Goal: Contribute content: Add original content to the website for others to see

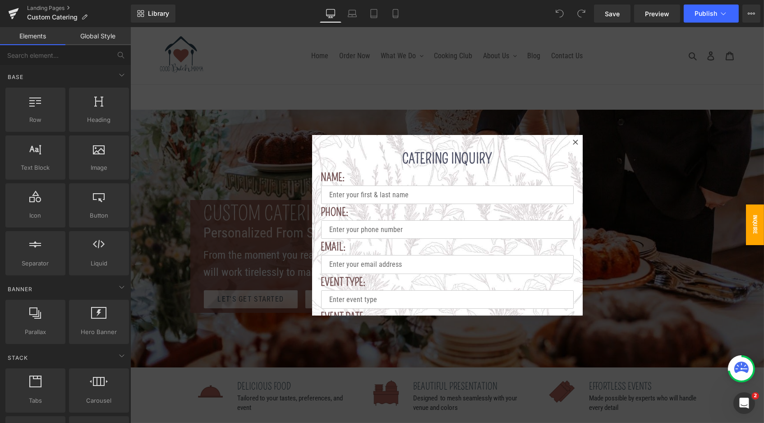
click at [604, 142] on div at bounding box center [447, 225] width 634 height 396
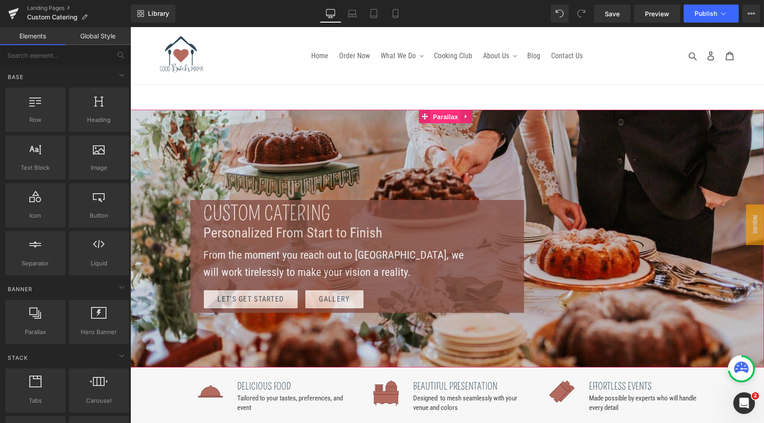
click at [444, 113] on span "Parallax" at bounding box center [445, 117] width 30 height 14
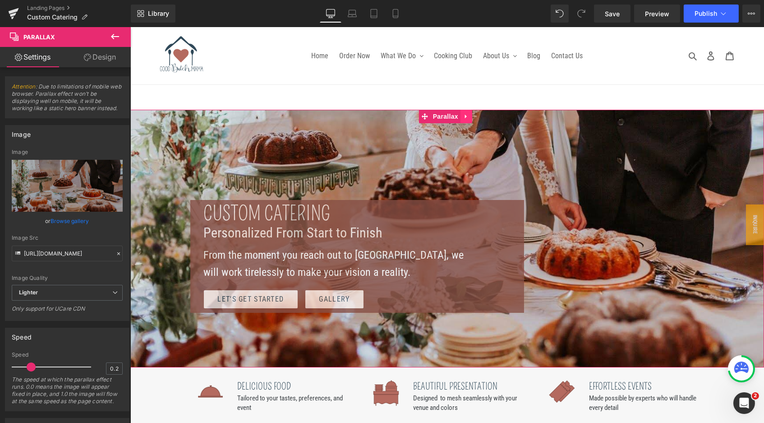
click at [468, 115] on icon at bounding box center [466, 116] width 6 height 7
click at [526, 125] on div at bounding box center [447, 239] width 634 height 258
click at [445, 115] on icon at bounding box center [448, 116] width 6 height 7
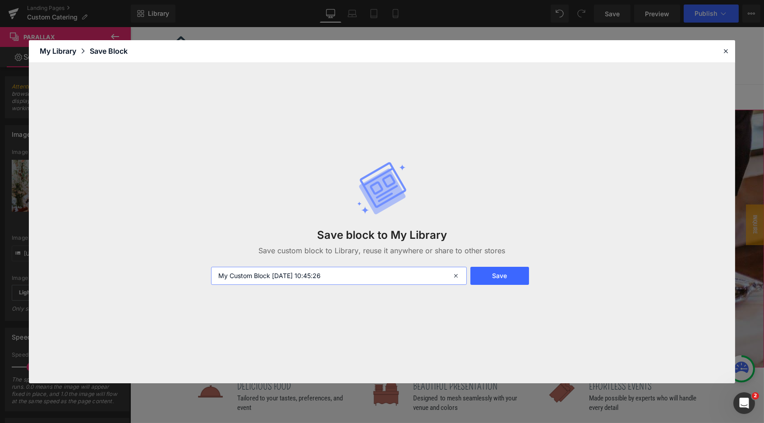
drag, startPoint x: 361, startPoint y: 281, endPoint x: 213, endPoint y: 272, distance: 148.7
click at [213, 272] on input "My Custom Block 2025-09-30 10:45:26" at bounding box center [339, 276] width 256 height 18
type input "catering header"
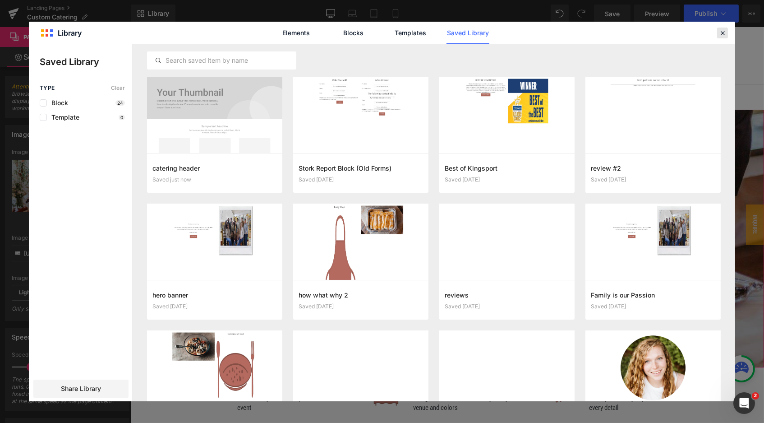
click at [720, 29] on icon at bounding box center [723, 33] width 8 height 8
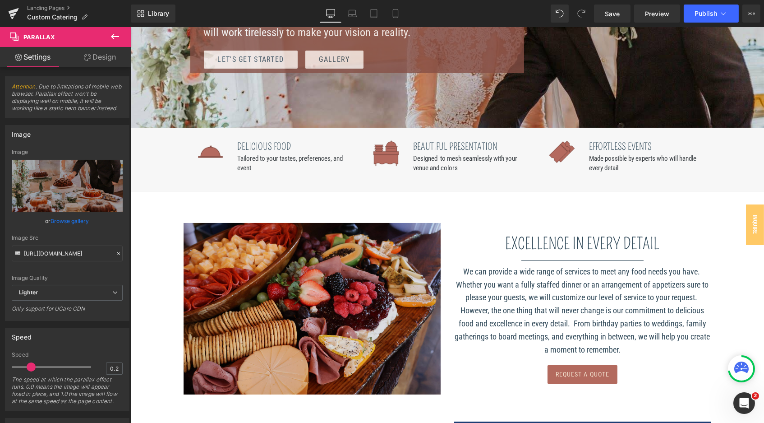
scroll to position [274, 0]
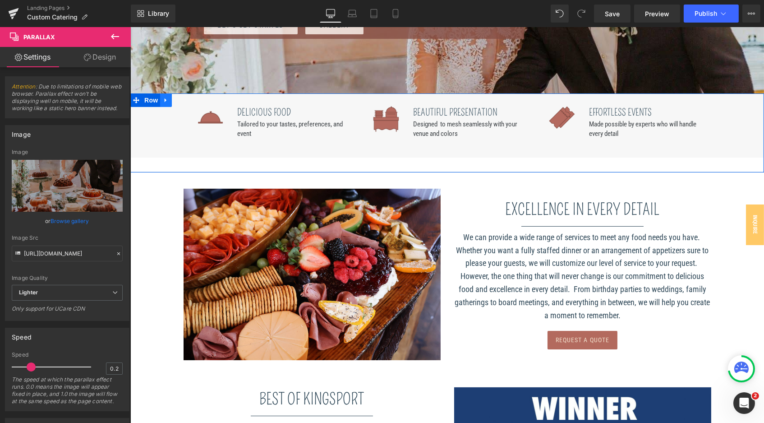
click at [162, 100] on icon at bounding box center [165, 100] width 6 height 7
click at [162, 99] on icon at bounding box center [165, 100] width 6 height 7
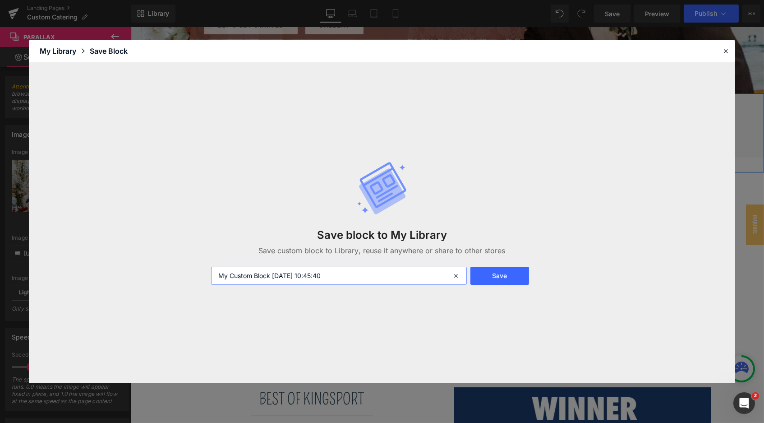
drag, startPoint x: 351, startPoint y: 276, endPoint x: 203, endPoint y: 274, distance: 147.1
click at [203, 274] on div "Save block to My Library Save custom block to Library, reuse it anywhere or sha…" at bounding box center [382, 223] width 706 height 320
type input "catering row"
click at [506, 272] on button "Save" at bounding box center [500, 276] width 59 height 18
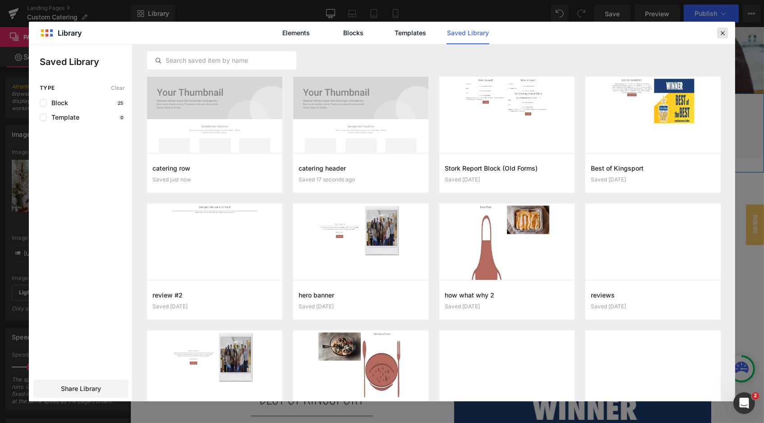
click at [721, 29] on icon at bounding box center [723, 33] width 8 height 8
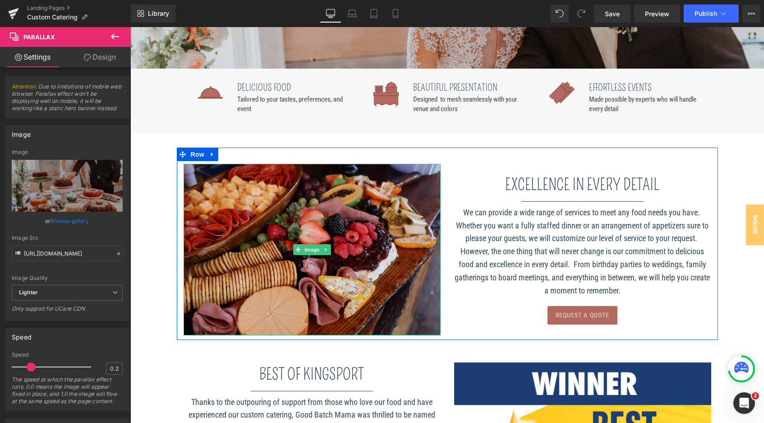
scroll to position [302, 0]
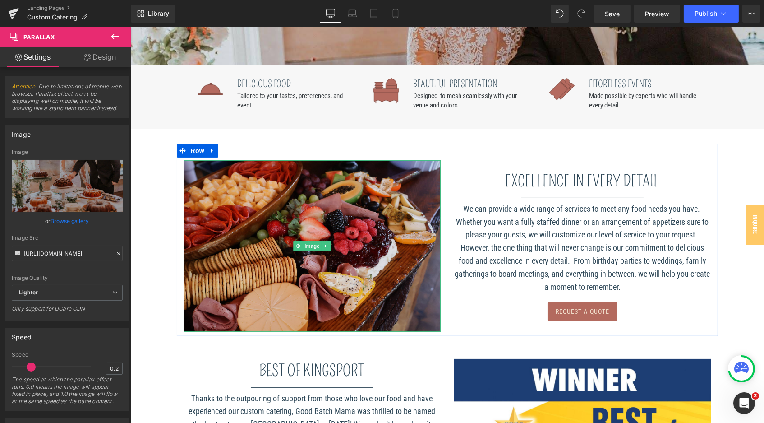
click at [218, 178] on img at bounding box center [311, 245] width 257 height 171
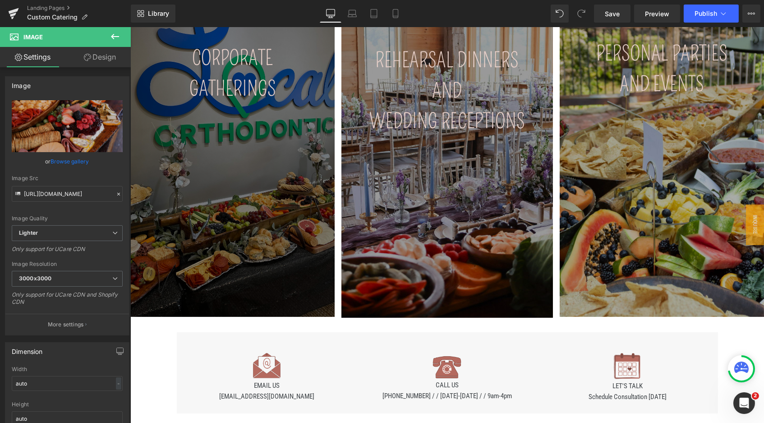
scroll to position [1027, 0]
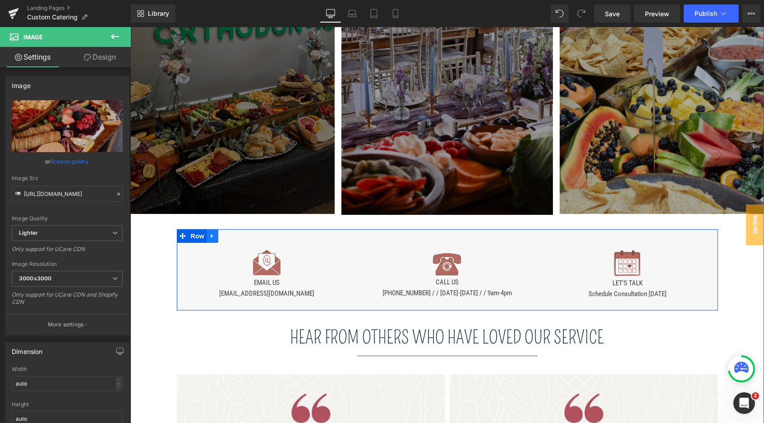
click at [210, 232] on icon at bounding box center [212, 235] width 6 height 7
click at [210, 233] on icon at bounding box center [212, 236] width 6 height 6
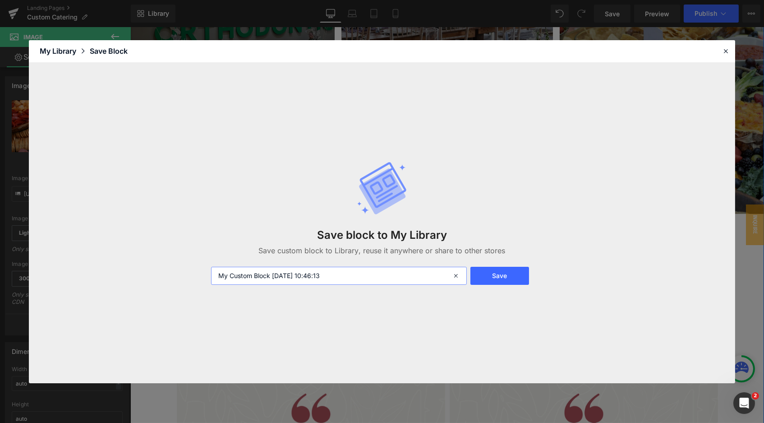
drag, startPoint x: 374, startPoint y: 268, endPoint x: 378, endPoint y: 279, distance: 11.6
click at [378, 279] on input "My Custom Block 2025-09-30 10:46:13" at bounding box center [339, 276] width 256 height 18
type input "email, call, let's talk - catering"
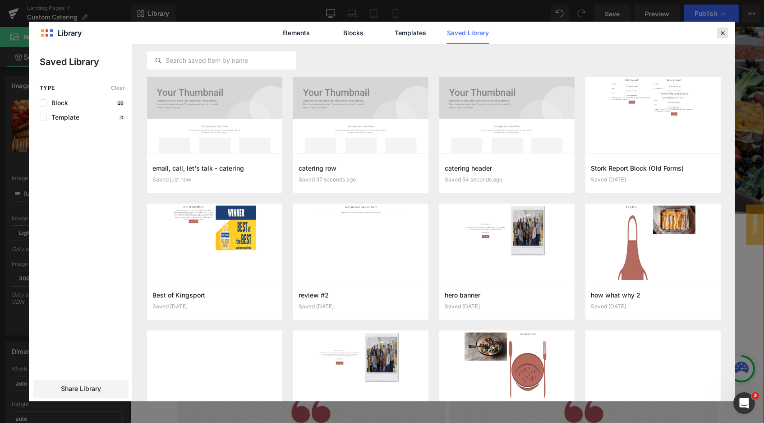
click at [725, 32] on icon at bounding box center [723, 33] width 8 height 8
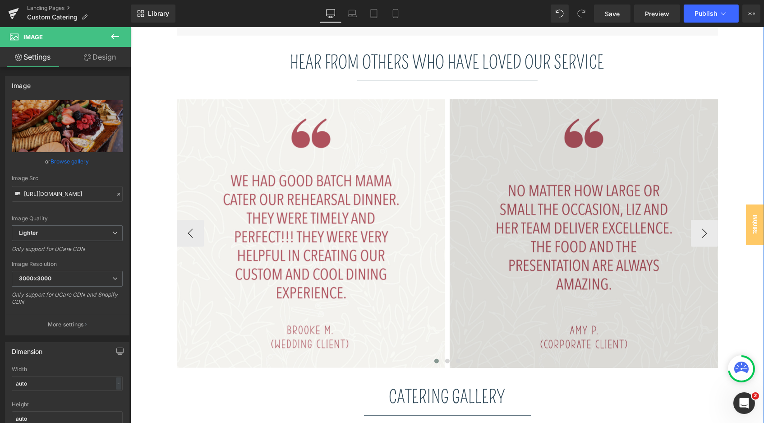
scroll to position [1297, 0]
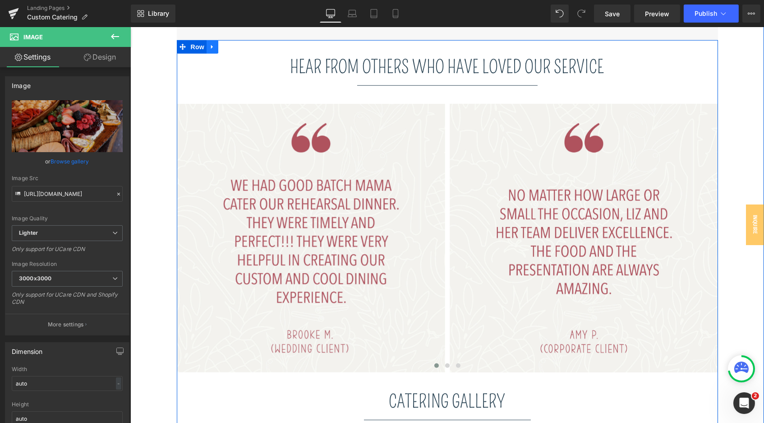
click at [212, 43] on icon at bounding box center [212, 46] width 6 height 7
click at [210, 44] on icon at bounding box center [212, 47] width 6 height 6
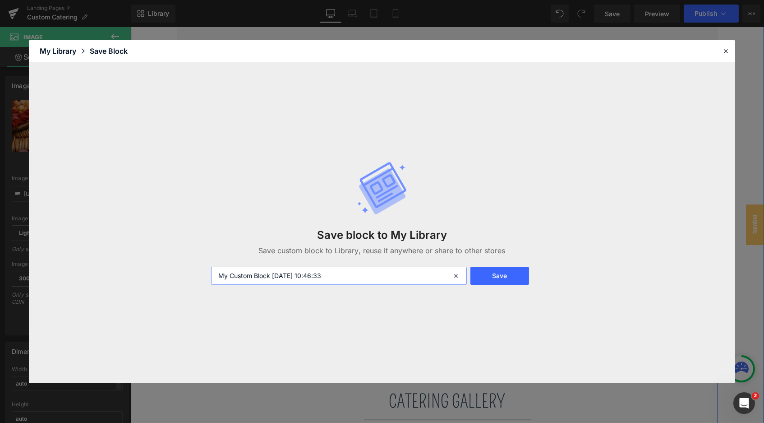
drag, startPoint x: 359, startPoint y: 275, endPoint x: 197, endPoint y: 272, distance: 161.5
click at [197, 272] on div "Save block to My Library Save custom block to Library, reuse it anywhere or sha…" at bounding box center [382, 223] width 706 height 320
type input "catering reviews"
click at [514, 275] on button "Save" at bounding box center [500, 276] width 59 height 18
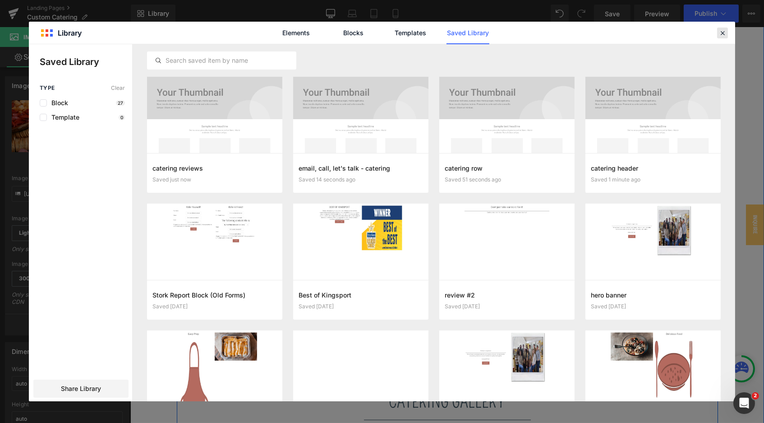
click at [725, 32] on icon at bounding box center [723, 33] width 8 height 8
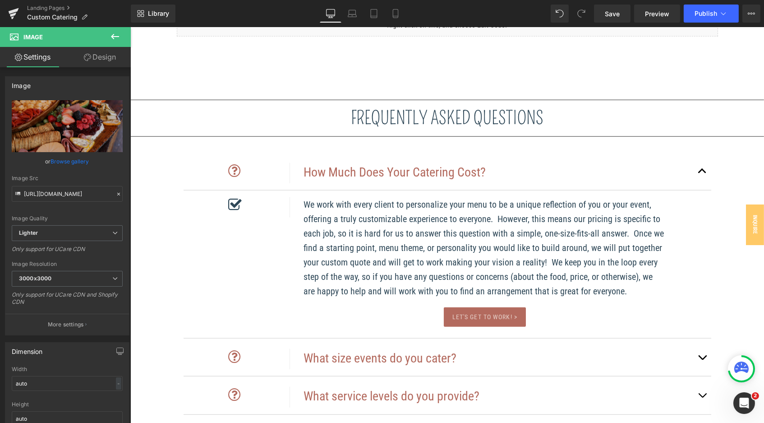
scroll to position [1714, 0]
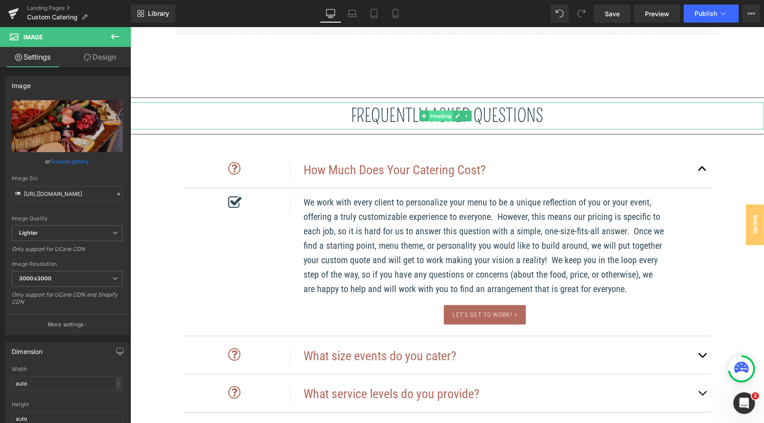
click at [439, 111] on span "Heading" at bounding box center [440, 116] width 24 height 11
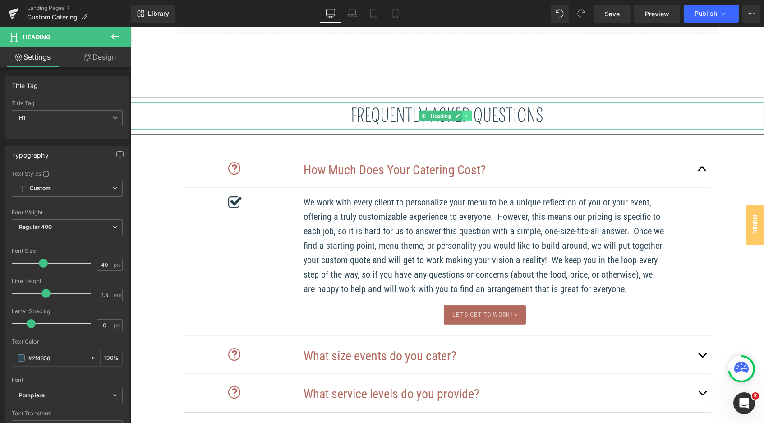
click at [466, 114] on icon at bounding box center [466, 115] width 1 height 3
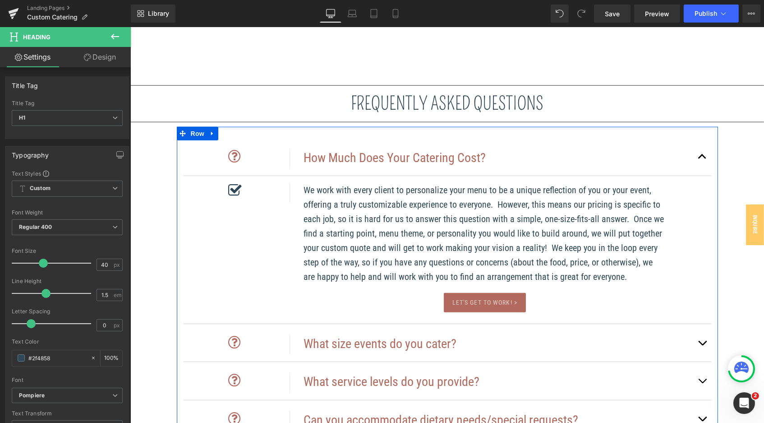
scroll to position [1724, 0]
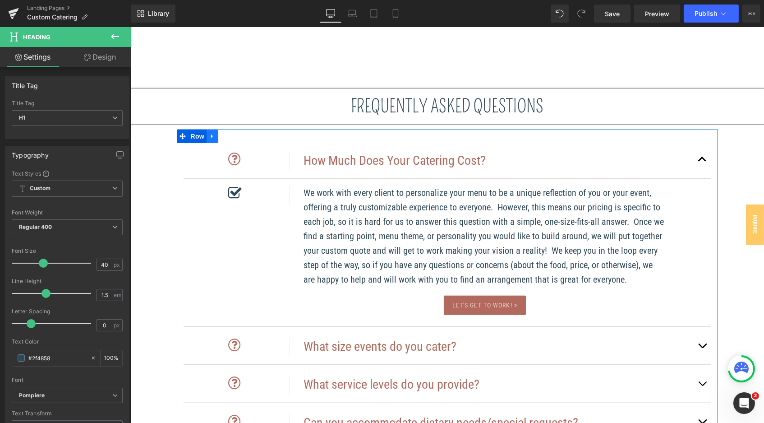
click at [213, 129] on link at bounding box center [212, 136] width 12 height 14
click at [209, 133] on icon at bounding box center [212, 136] width 6 height 7
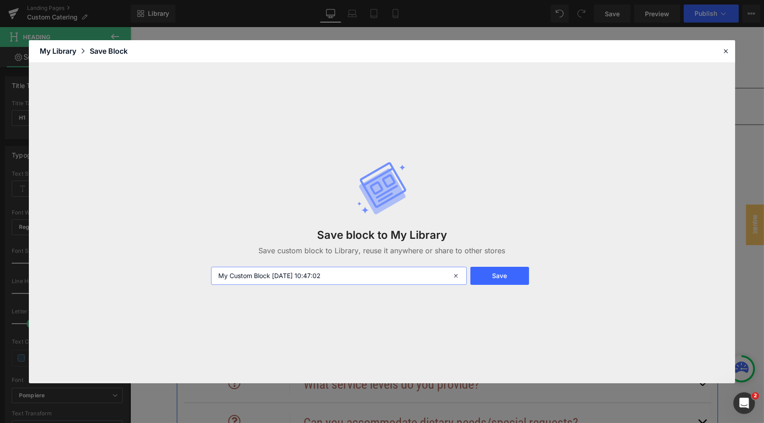
drag, startPoint x: 360, startPoint y: 278, endPoint x: 216, endPoint y: 276, distance: 144.4
click at [216, 276] on input "My Custom Block 2025-09-30 10:47:02" at bounding box center [339, 276] width 256 height 18
type input "catering Q&A"
click at [506, 276] on button "Save" at bounding box center [500, 276] width 59 height 18
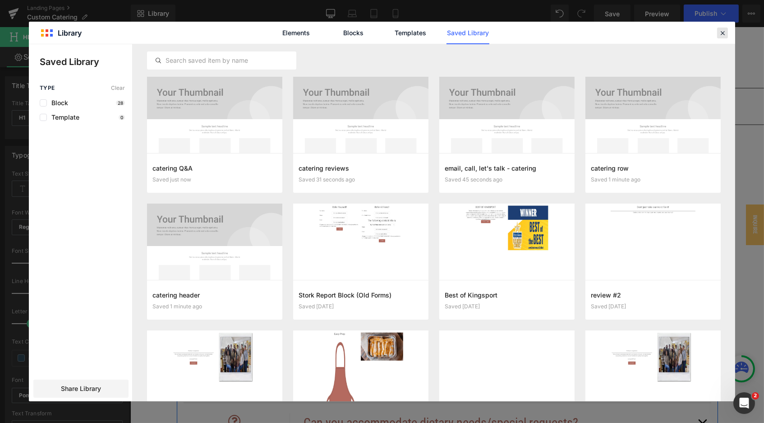
click at [723, 34] on icon at bounding box center [723, 33] width 8 height 8
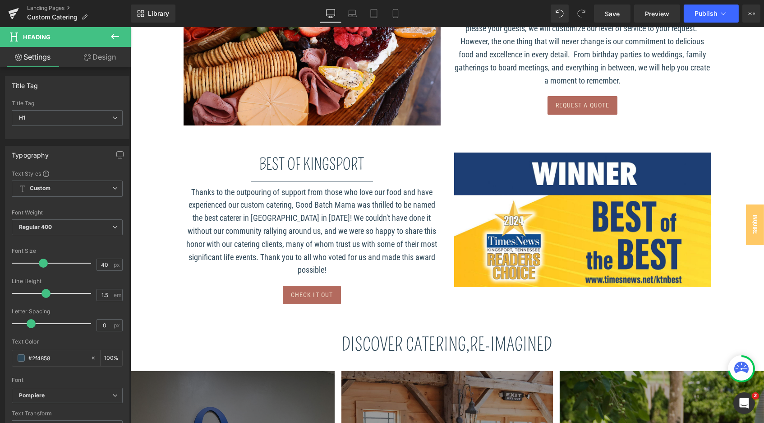
scroll to position [482, 0]
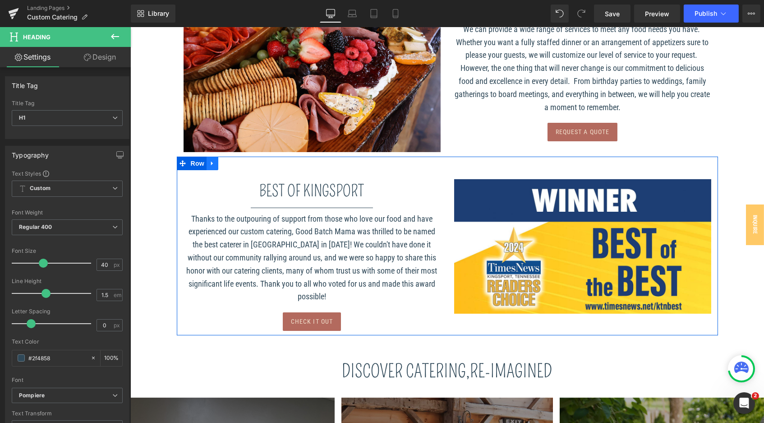
click at [210, 160] on icon at bounding box center [212, 163] width 6 height 7
click at [210, 157] on link at bounding box center [212, 164] width 12 height 14
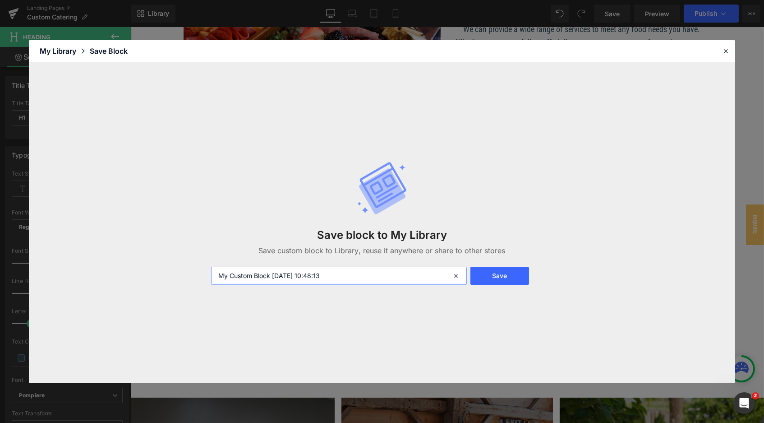
drag, startPoint x: 364, startPoint y: 279, endPoint x: 230, endPoint y: 263, distance: 134.9
click at [230, 263] on div "Save block to My Library Save custom block to Library, reuse it anywhere or sha…" at bounding box center [382, 223] width 353 height 160
type input "best caterer 2024"
click at [498, 279] on button "Save" at bounding box center [500, 276] width 59 height 18
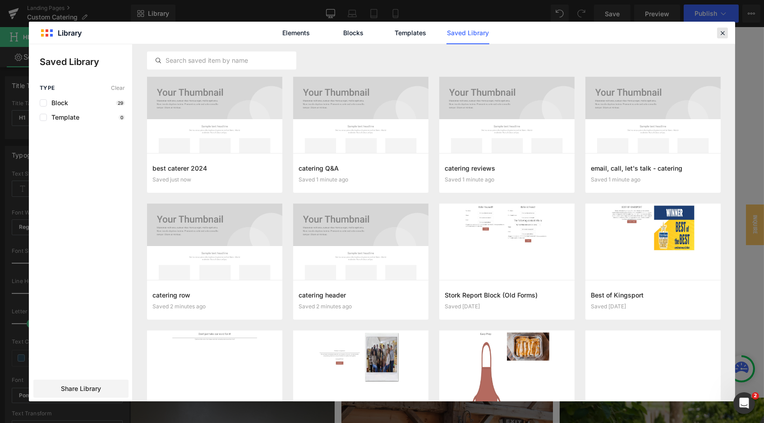
click at [721, 37] on icon at bounding box center [723, 33] width 8 height 8
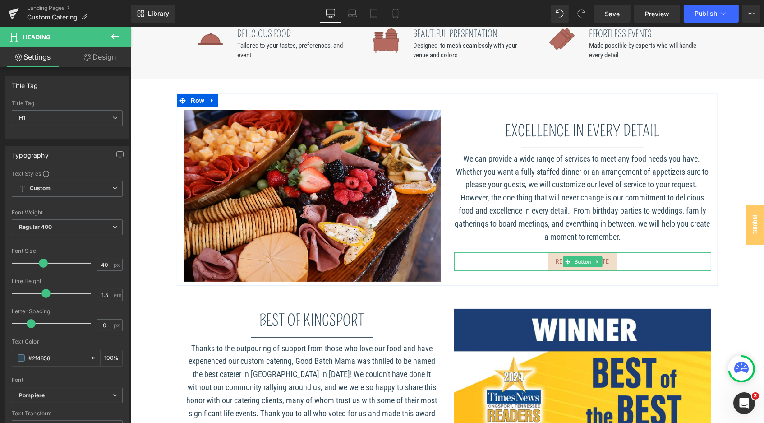
scroll to position [351, 0]
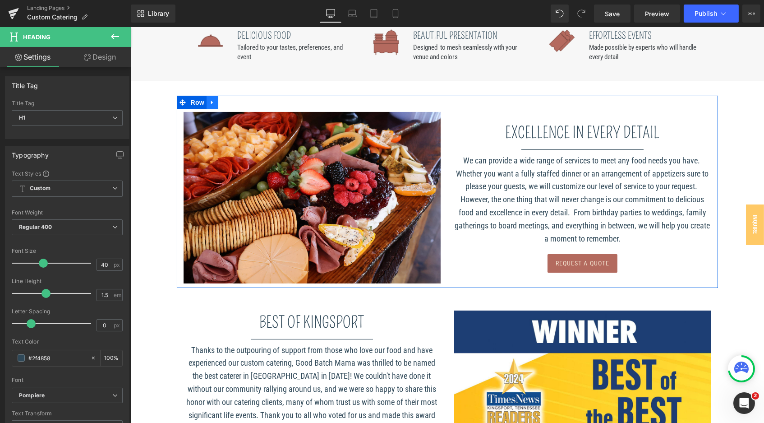
click at [211, 101] on icon at bounding box center [212, 102] width 6 height 7
click at [206, 97] on link at bounding box center [212, 103] width 12 height 14
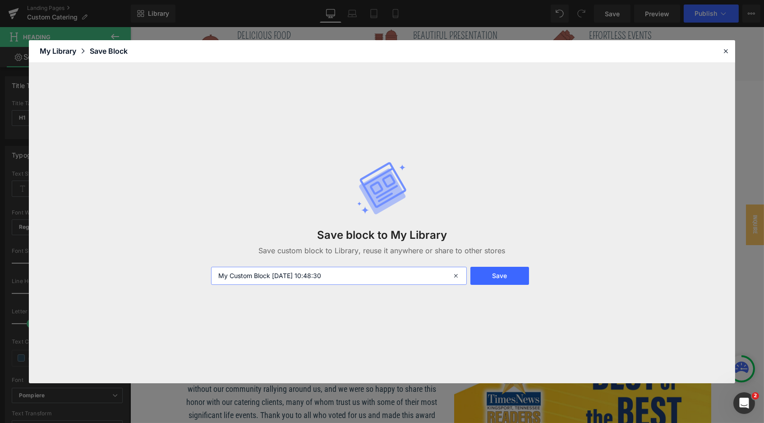
drag, startPoint x: 353, startPoint y: 276, endPoint x: 207, endPoint y: 269, distance: 146.3
click at [207, 269] on div "My Custom Block 2025-09-30 10:48:30" at bounding box center [338, 276] width 265 height 18
type input "request a quote"
click at [504, 278] on button "Save" at bounding box center [500, 276] width 59 height 18
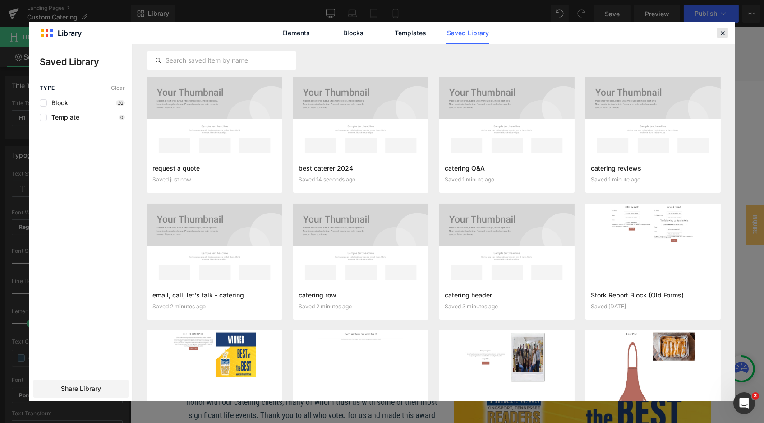
click at [724, 33] on icon at bounding box center [723, 33] width 8 height 8
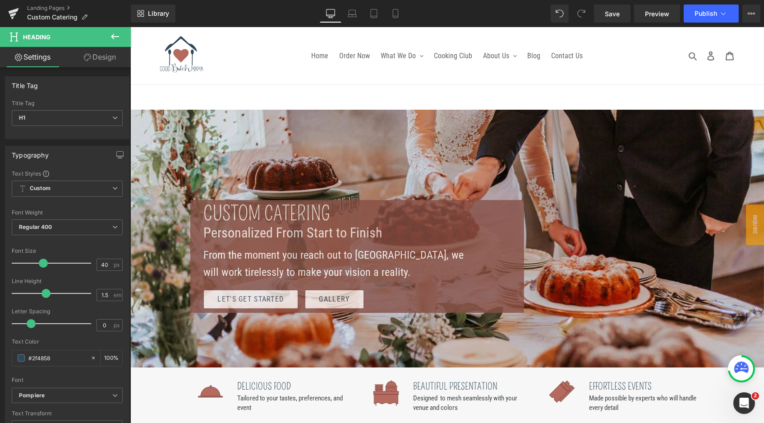
scroll to position [0, 0]
click at [52, 8] on link "Landing Pages" at bounding box center [79, 8] width 104 height 7
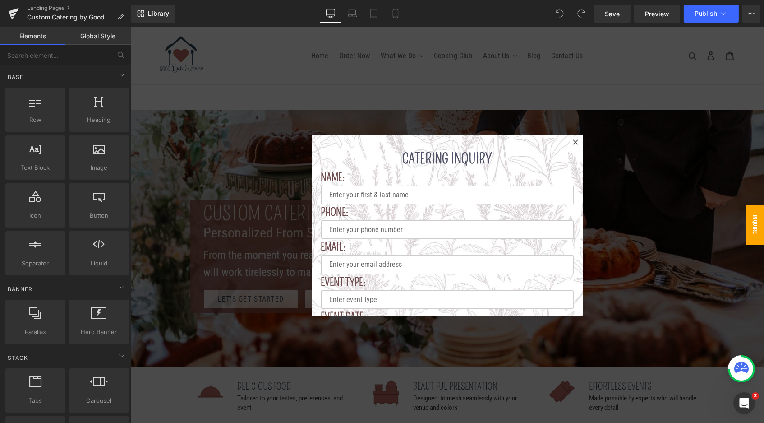
click at [611, 148] on div at bounding box center [447, 225] width 634 height 396
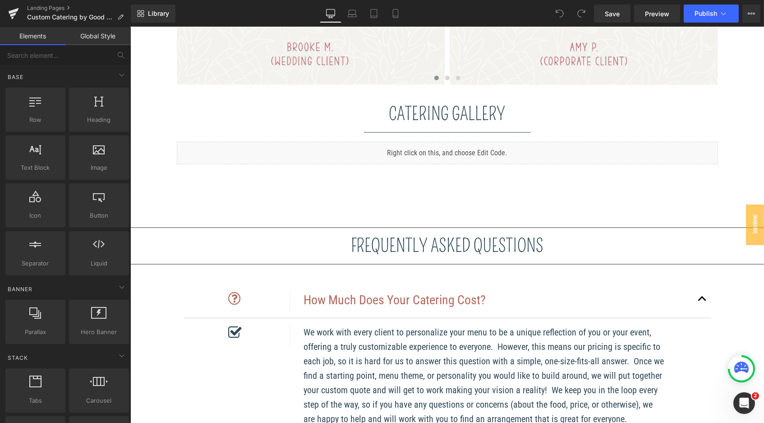
scroll to position [1585, 0]
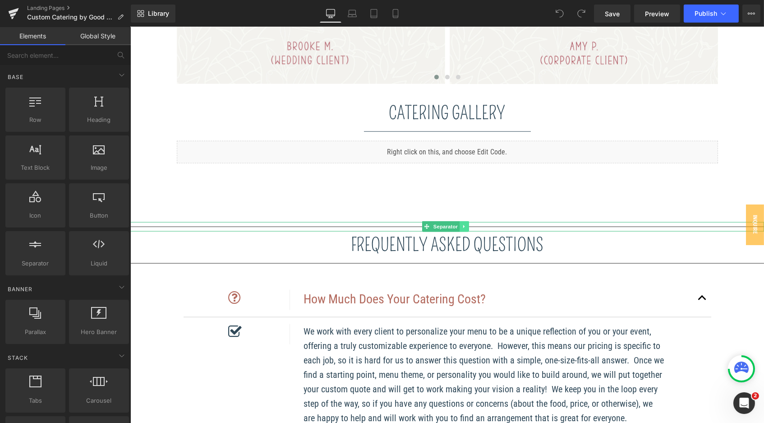
click at [462, 224] on icon at bounding box center [464, 226] width 5 height 5
click at [469, 224] on icon at bounding box center [468, 226] width 5 height 5
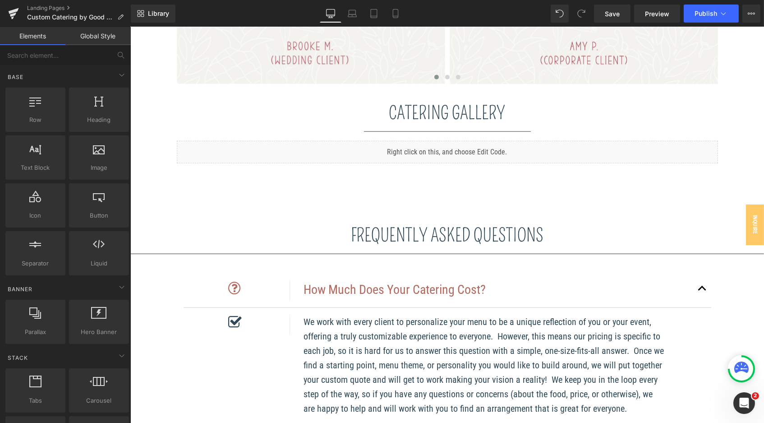
scroll to position [5, 5]
click at [467, 233] on icon at bounding box center [466, 235] width 5 height 5
click at [472, 233] on icon at bounding box center [471, 235] width 5 height 5
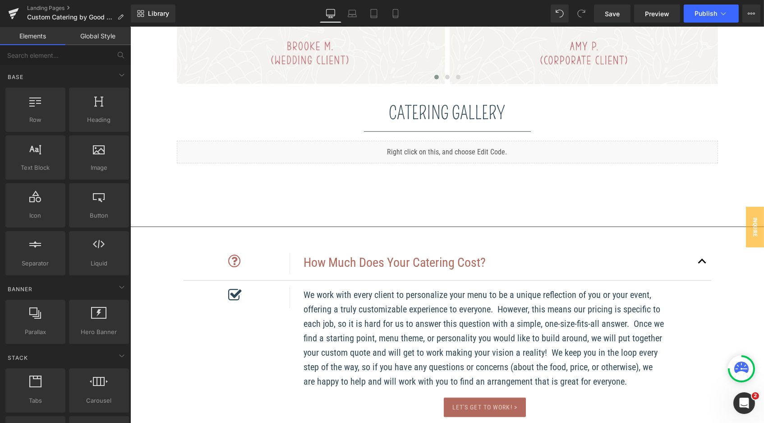
scroll to position [2779, 630]
click at [462, 221] on link at bounding box center [463, 226] width 9 height 11
click at [468, 224] on icon at bounding box center [468, 226] width 5 height 5
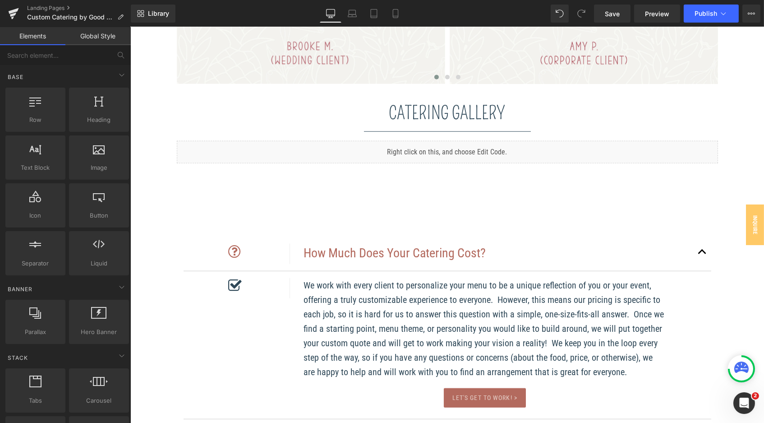
scroll to position [2769, 630]
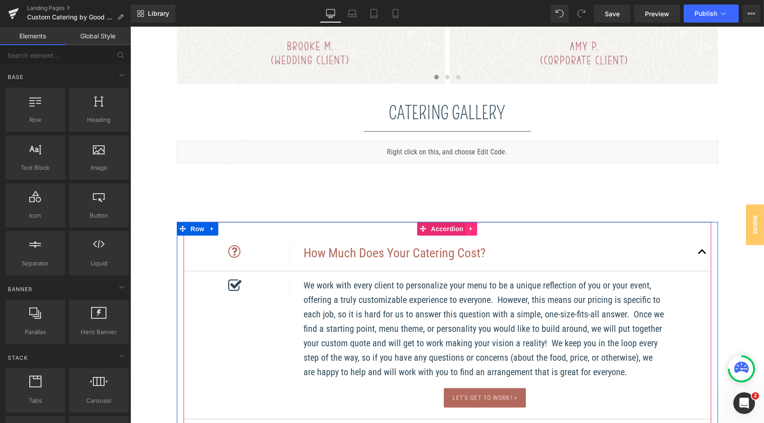
click at [469, 225] on icon at bounding box center [471, 228] width 6 height 7
click at [210, 225] on icon at bounding box center [212, 228] width 6 height 7
click at [231, 222] on link at bounding box center [236, 229] width 12 height 14
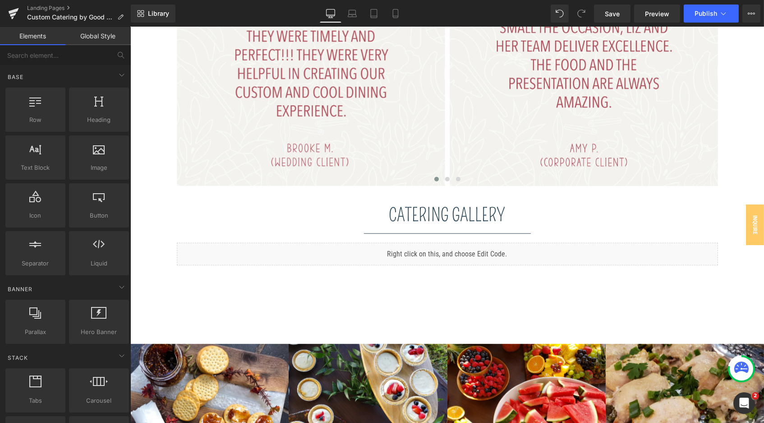
scroll to position [1484, 0]
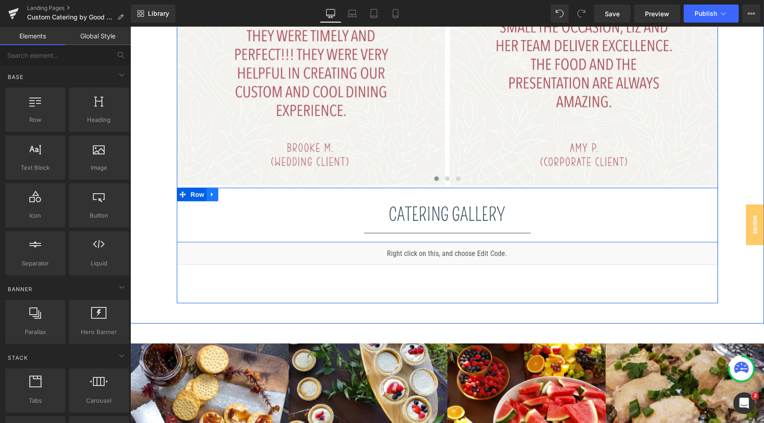
click at [211, 191] on icon at bounding box center [212, 194] width 6 height 7
click at [234, 191] on icon at bounding box center [235, 194] width 6 height 7
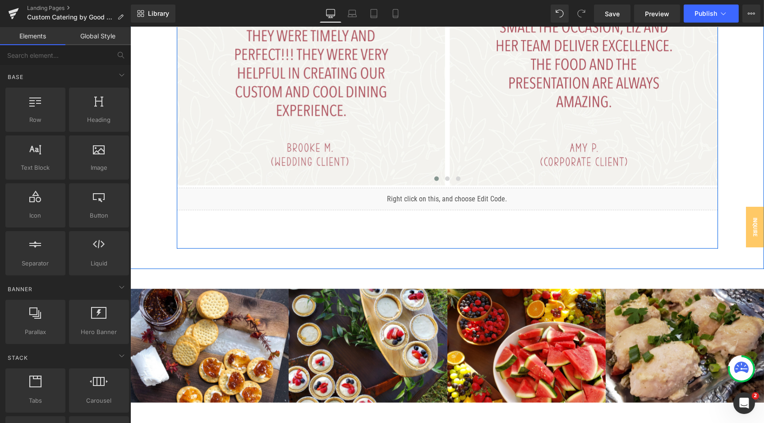
scroll to position [2200, 630]
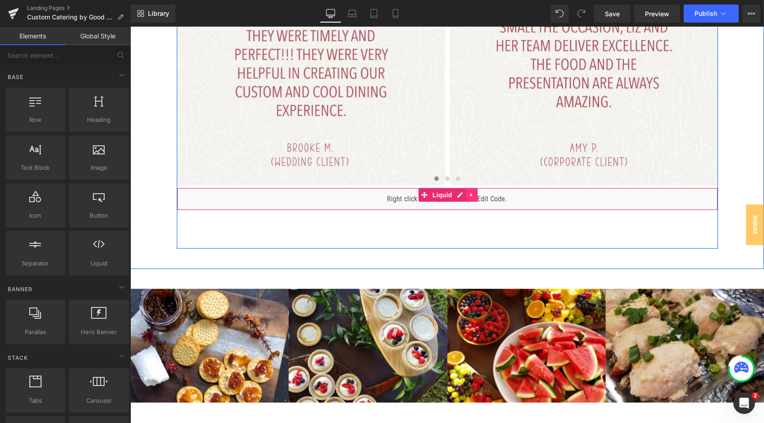
click at [473, 188] on link at bounding box center [472, 195] width 12 height 14
click at [475, 191] on icon at bounding box center [478, 194] width 6 height 7
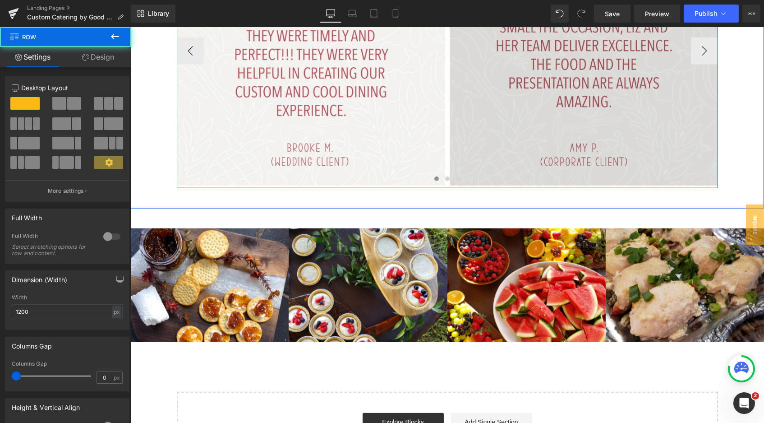
scroll to position [2140, 630]
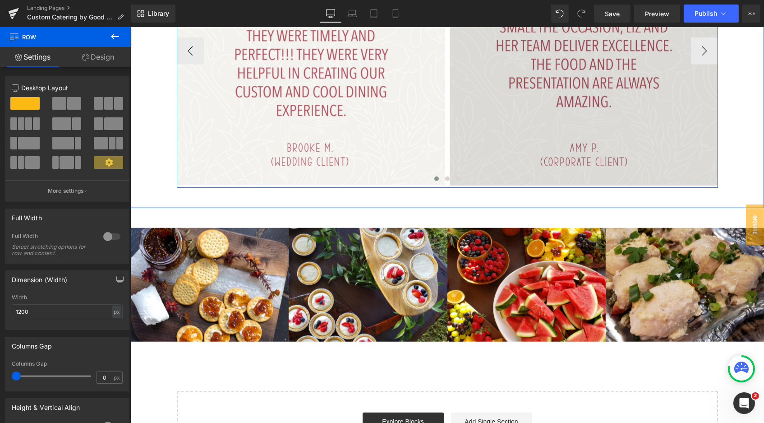
drag, startPoint x: 461, startPoint y: 189, endPoint x: 460, endPoint y: 151, distance: 37.9
click at [460, 151] on div "Hear from others who have loved our service Heading Separator Image Image Image…" at bounding box center [446, 20] width 541 height 334
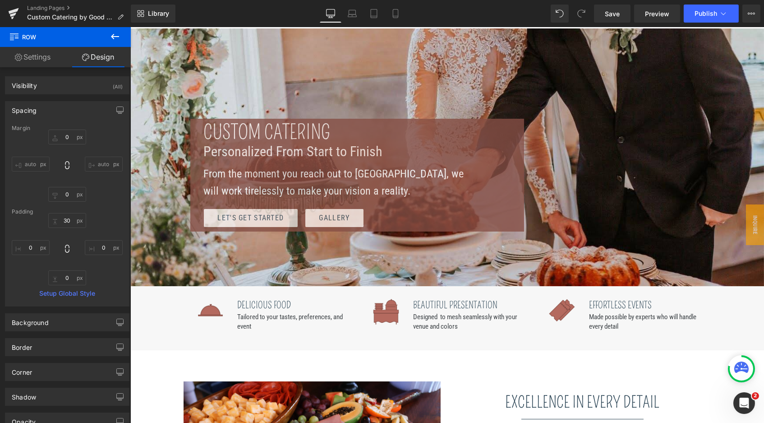
scroll to position [0, 0]
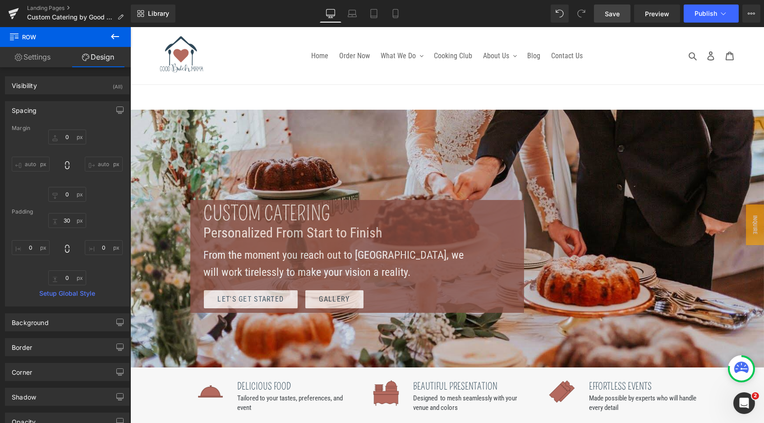
click at [613, 17] on span "Save" at bounding box center [612, 13] width 15 height 9
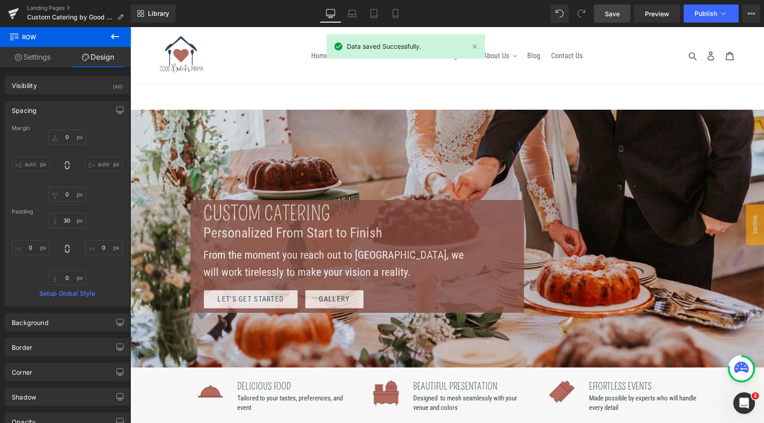
click at [54, 4] on div "Landing Pages Custom Catering by Good Batch Mama" at bounding box center [65, 13] width 131 height 27
click at [50, 9] on link "Landing Pages" at bounding box center [79, 8] width 104 height 7
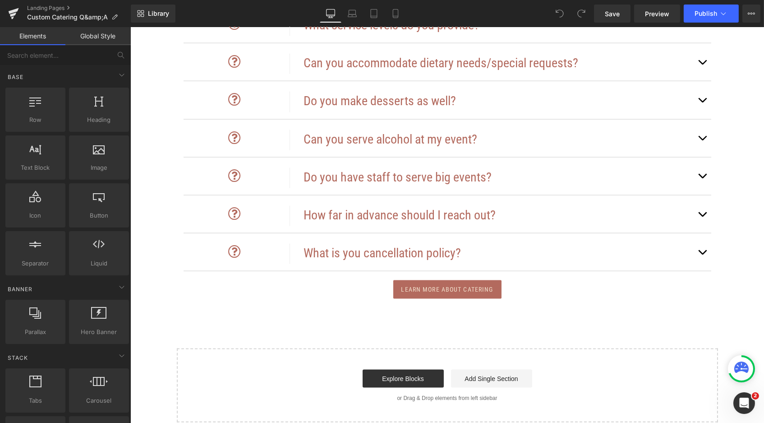
scroll to position [2275, 0]
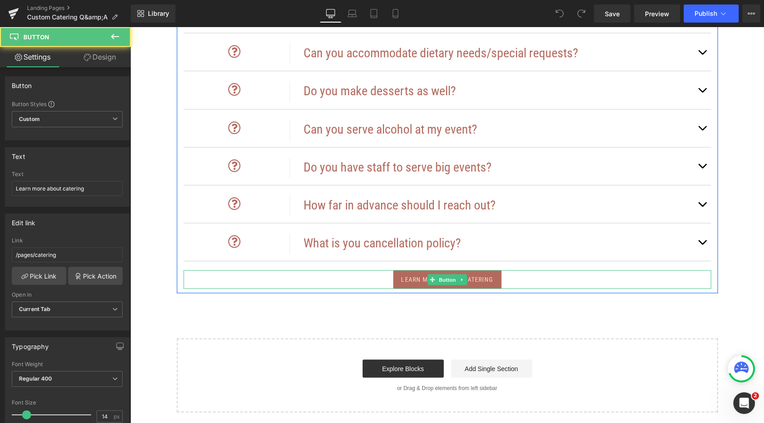
click at [538, 270] on div "Learn more about catering" at bounding box center [447, 279] width 528 height 18
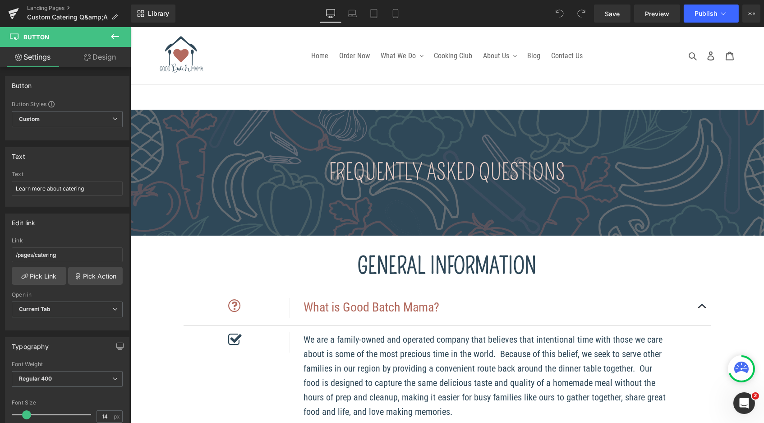
scroll to position [0, 0]
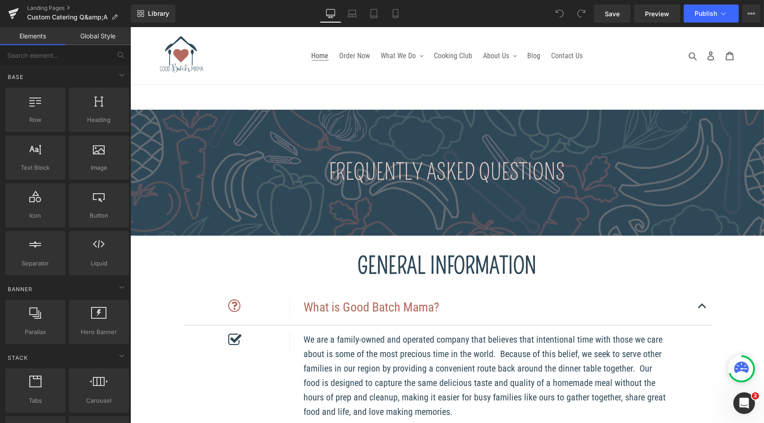
click at [323, 54] on span "Home" at bounding box center [319, 55] width 17 height 9
click at [320, 55] on span "Home" at bounding box center [319, 55] width 17 height 9
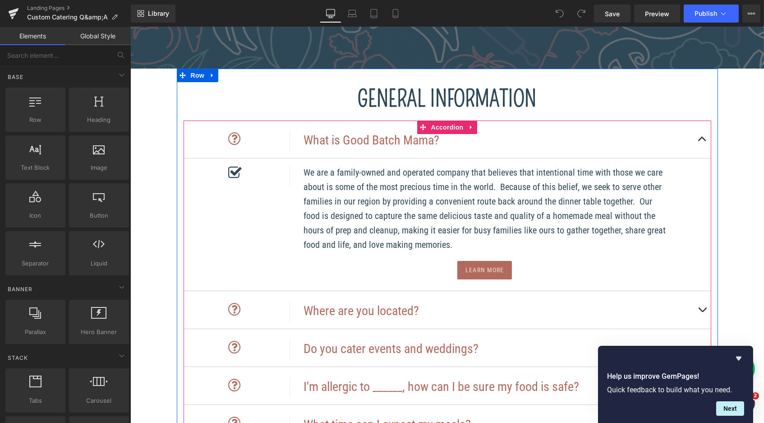
scroll to position [231, 0]
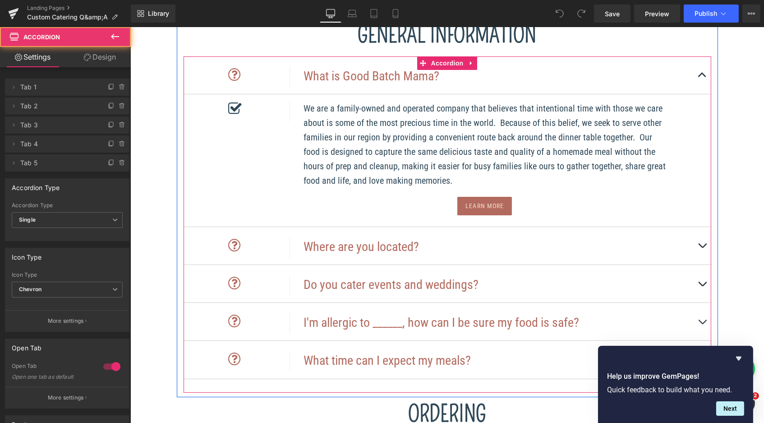
click at [702, 277] on button "button" at bounding box center [702, 283] width 18 height 37
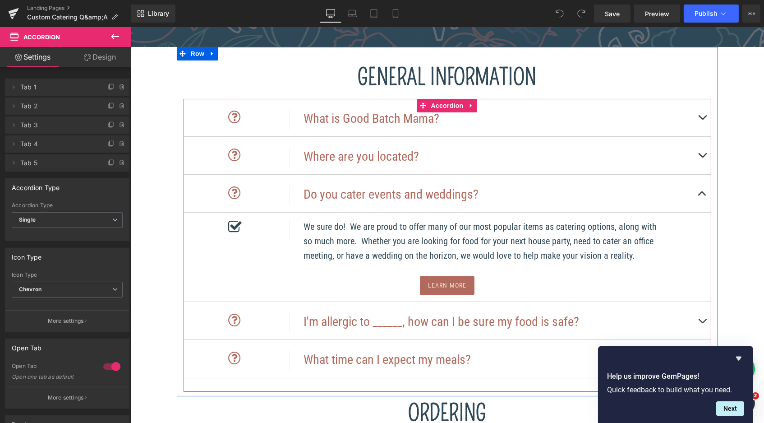
scroll to position [139, 0]
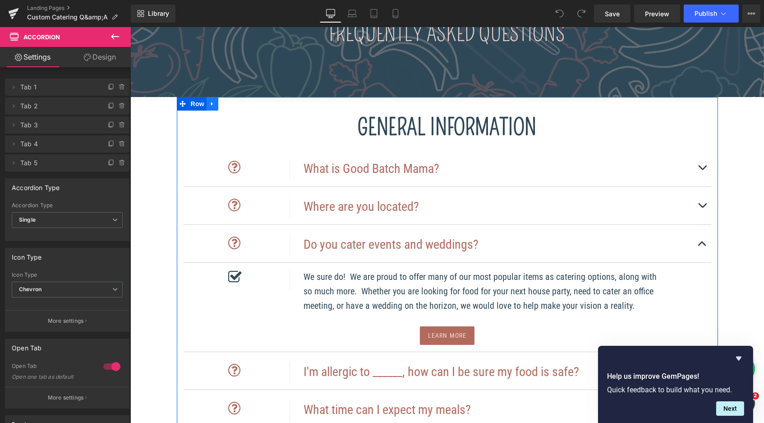
click at [212, 102] on icon at bounding box center [212, 103] width 6 height 7
click at [237, 99] on link at bounding box center [236, 104] width 12 height 14
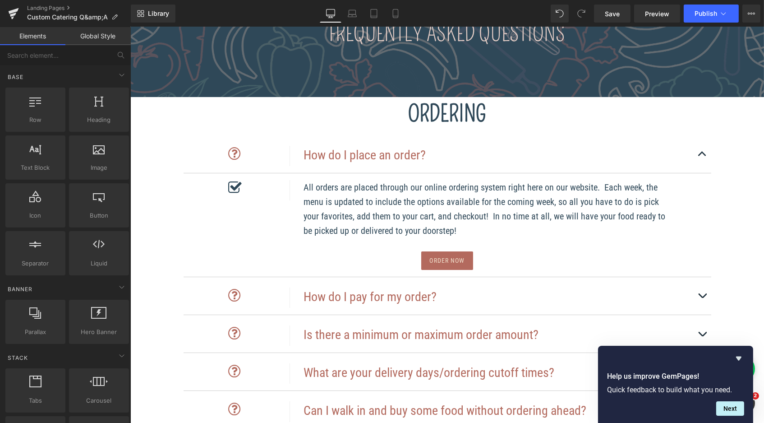
scroll to position [157, 0]
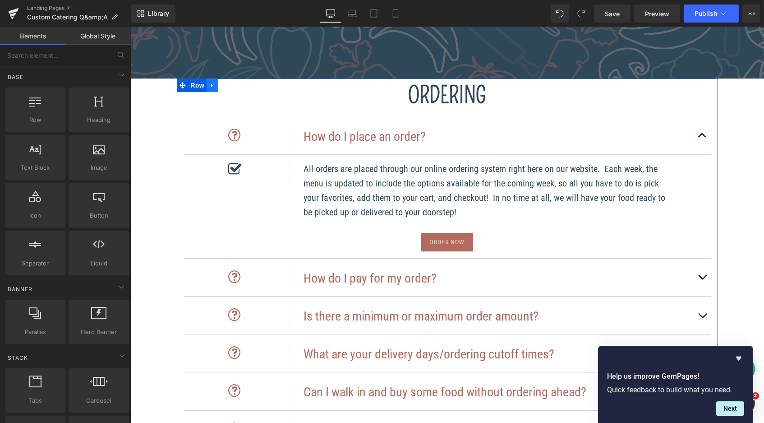
click at [213, 86] on icon at bounding box center [212, 85] width 6 height 7
click at [233, 87] on icon at bounding box center [235, 85] width 6 height 6
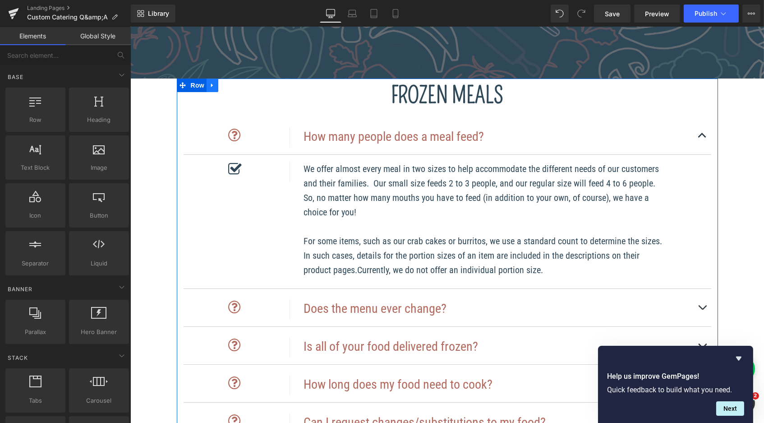
click at [212, 83] on icon at bounding box center [212, 85] width 6 height 7
click at [232, 84] on icon at bounding box center [235, 85] width 6 height 6
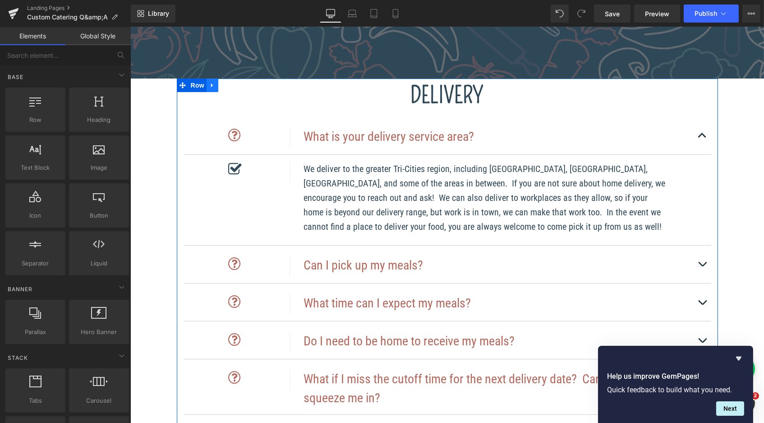
click at [209, 84] on icon at bounding box center [212, 85] width 6 height 7
click at [233, 82] on icon at bounding box center [235, 85] width 6 height 6
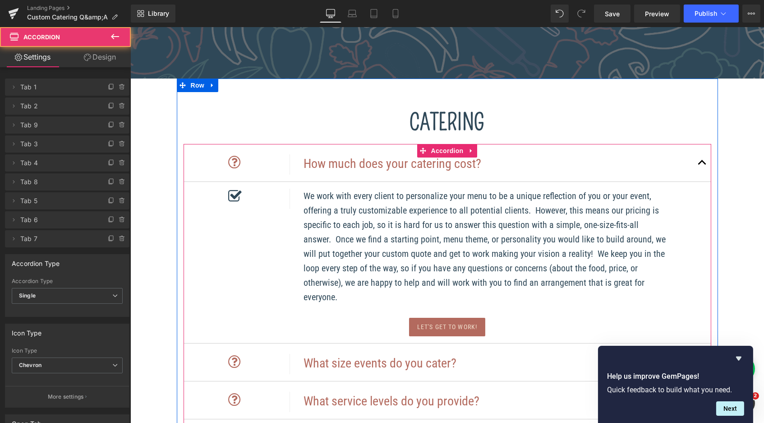
click at [693, 162] on button "button" at bounding box center [702, 162] width 18 height 37
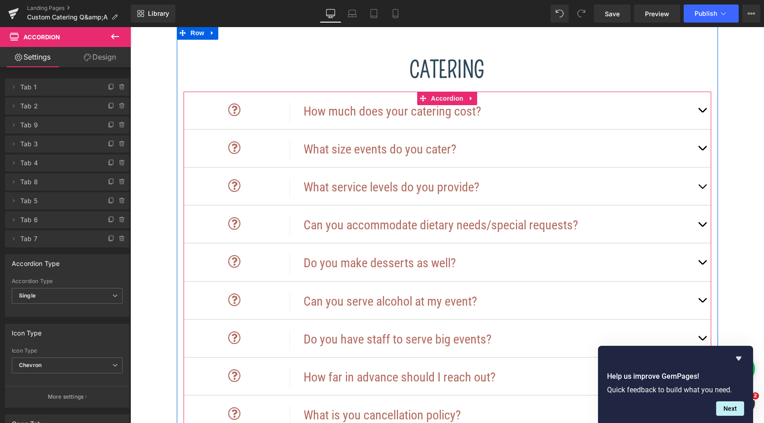
scroll to position [223, 0]
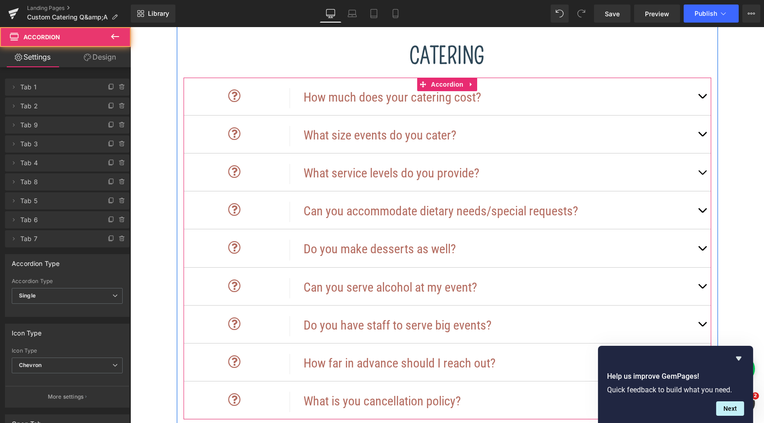
click at [696, 167] on button "button" at bounding box center [702, 171] width 18 height 37
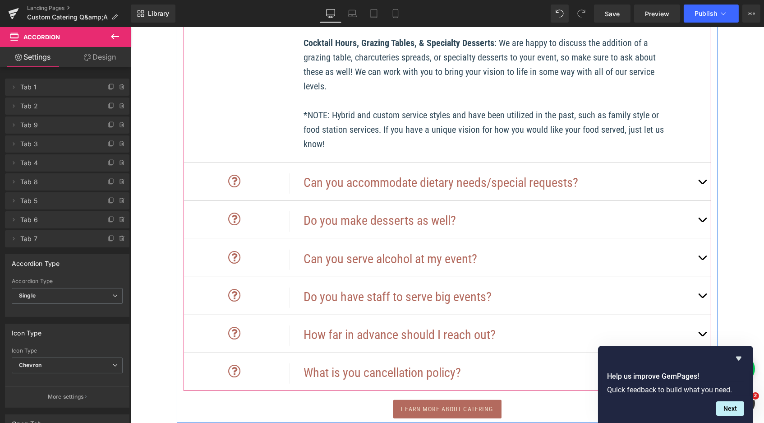
scroll to position [619, 0]
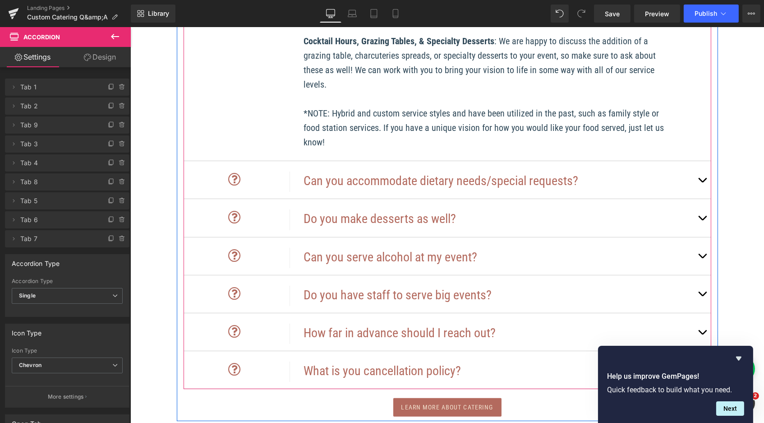
click at [702, 179] on button "button" at bounding box center [702, 179] width 18 height 37
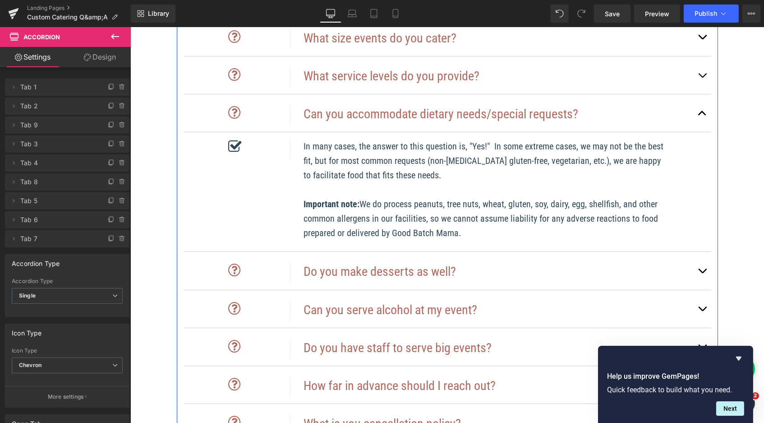
scroll to position [380, 0]
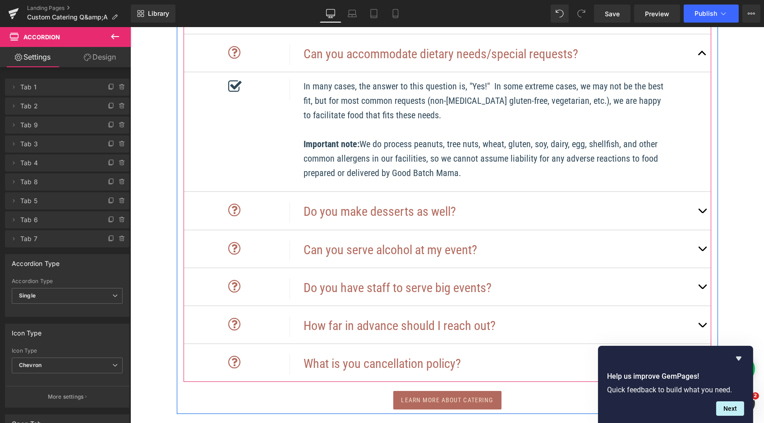
click at [697, 212] on button "button" at bounding box center [702, 210] width 18 height 37
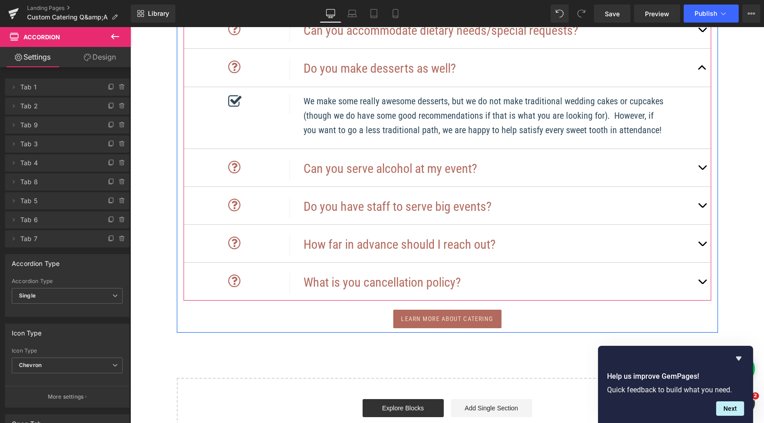
scroll to position [417, 0]
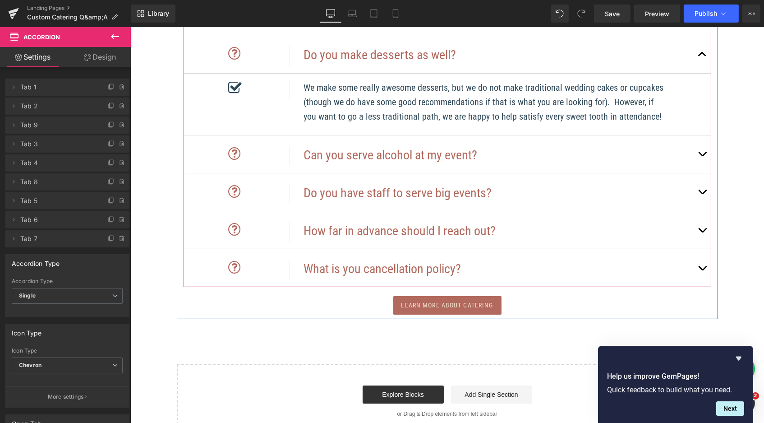
click at [694, 158] on button "button" at bounding box center [702, 153] width 18 height 37
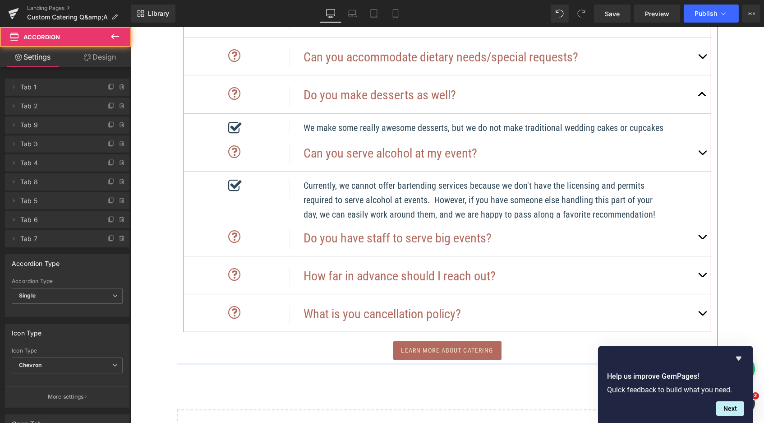
scroll to position [356, 0]
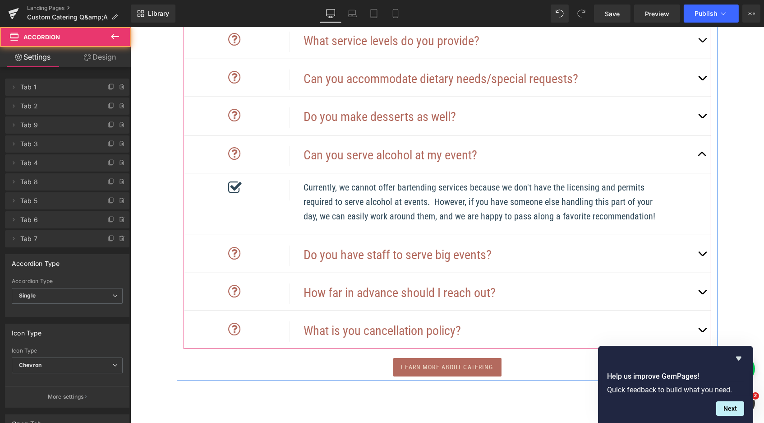
click at [693, 248] on button "button" at bounding box center [702, 253] width 18 height 37
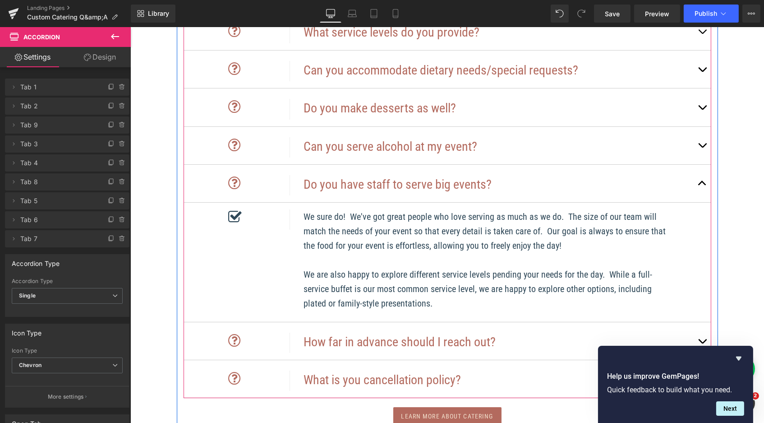
scroll to position [439, 0]
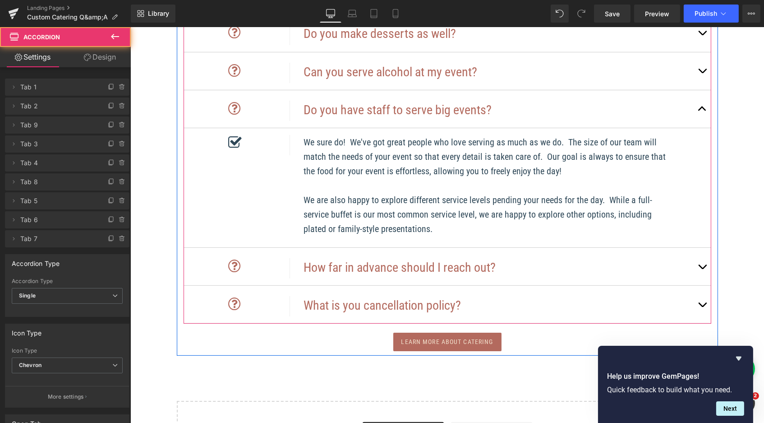
click at [693, 248] on button "button" at bounding box center [702, 266] width 18 height 37
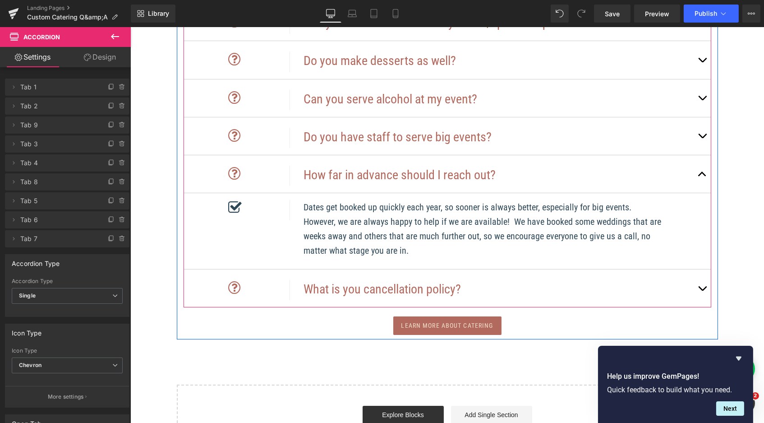
scroll to position [482, 0]
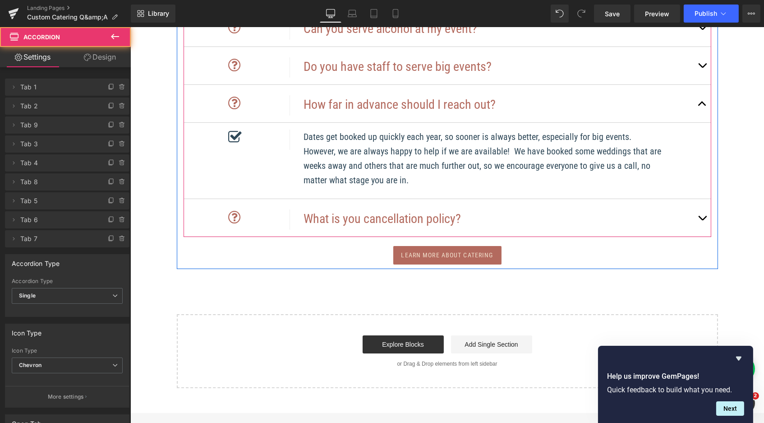
click at [696, 210] on button "button" at bounding box center [702, 217] width 18 height 37
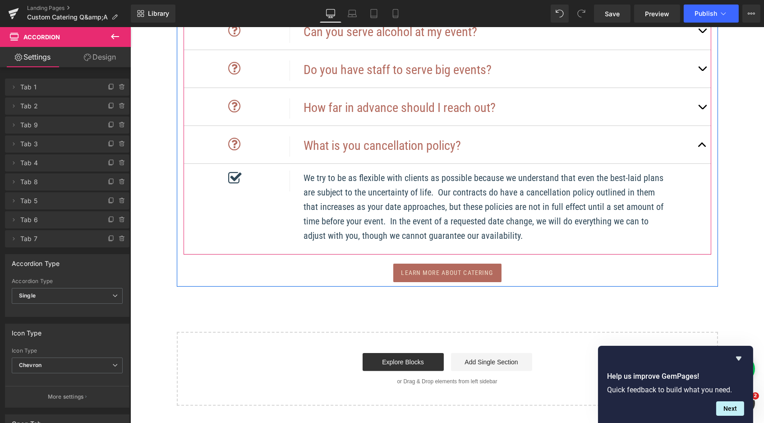
scroll to position [554, 0]
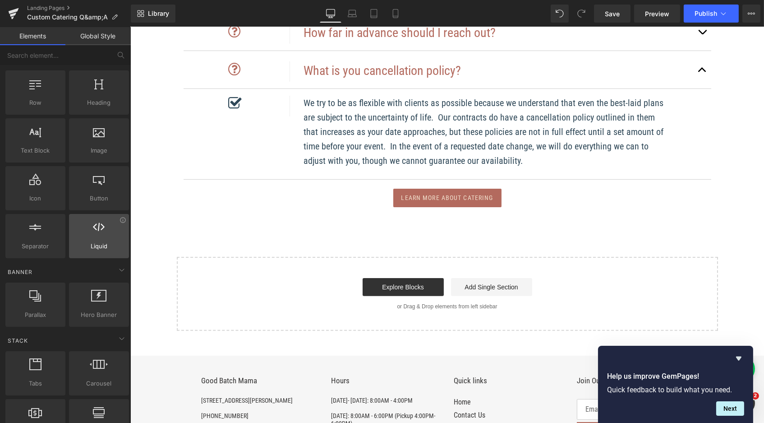
scroll to position [0, 0]
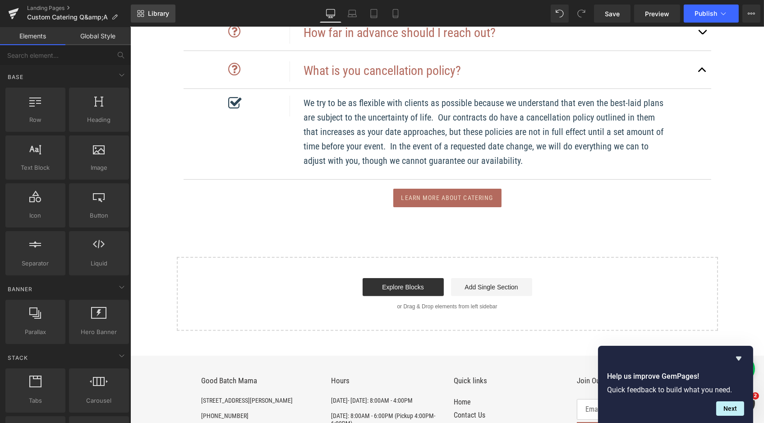
click at [156, 14] on span "Library" at bounding box center [158, 13] width 21 height 8
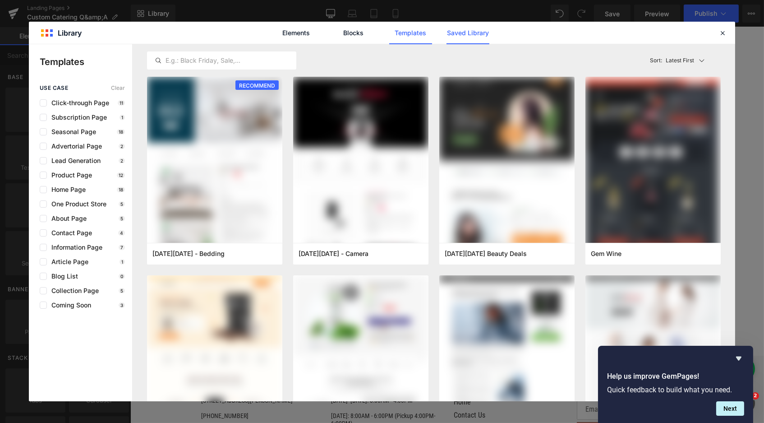
click at [476, 31] on link "Saved Library" at bounding box center [468, 33] width 43 height 23
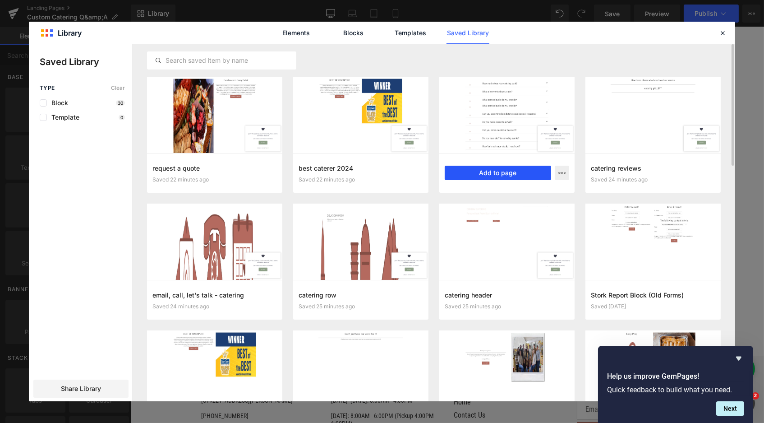
click at [503, 172] on button "Add to page" at bounding box center [498, 173] width 106 height 14
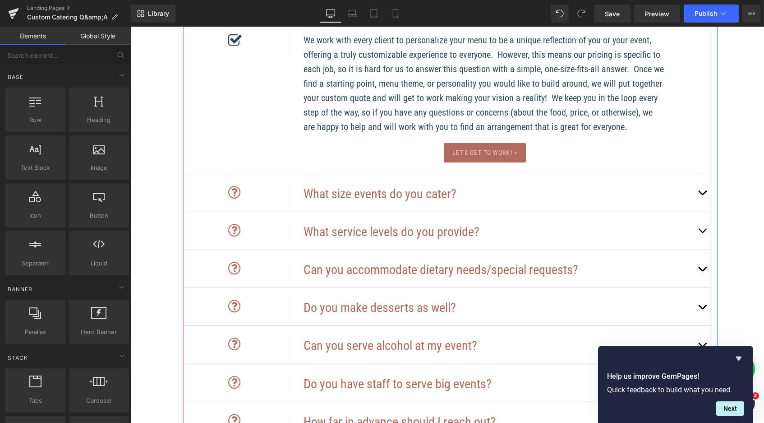
scroll to position [593, 0]
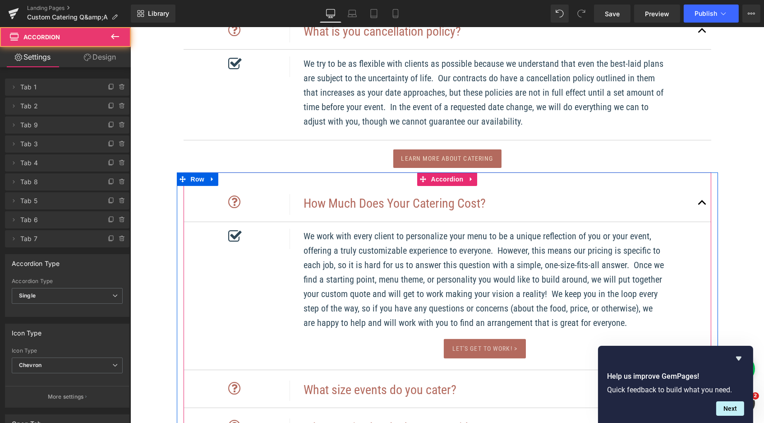
click at [702, 205] on span "button" at bounding box center [702, 205] width 0 height 0
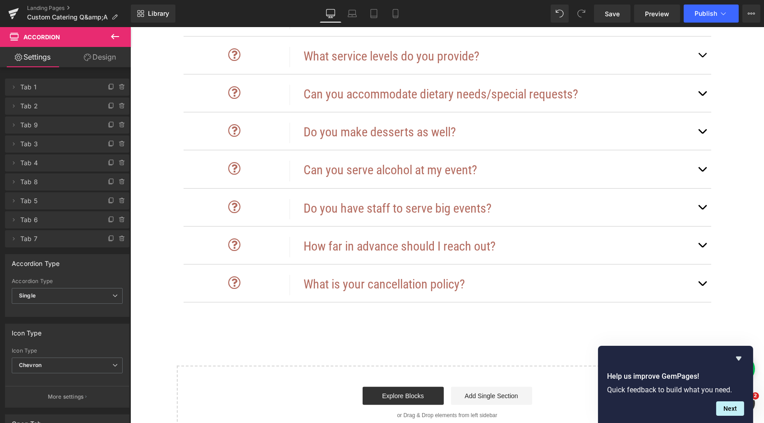
scroll to position [471, 0]
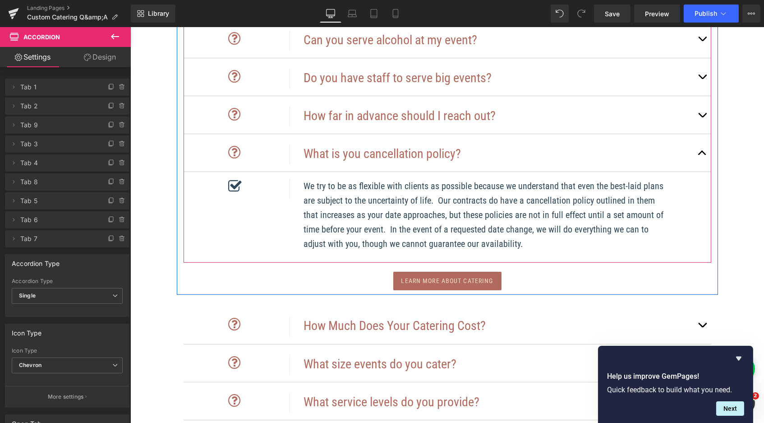
click at [688, 153] on div "Icon Row What is you cancellation policy? Heading Row" at bounding box center [447, 153] width 528 height 38
click at [695, 149] on button "button" at bounding box center [702, 152] width 18 height 37
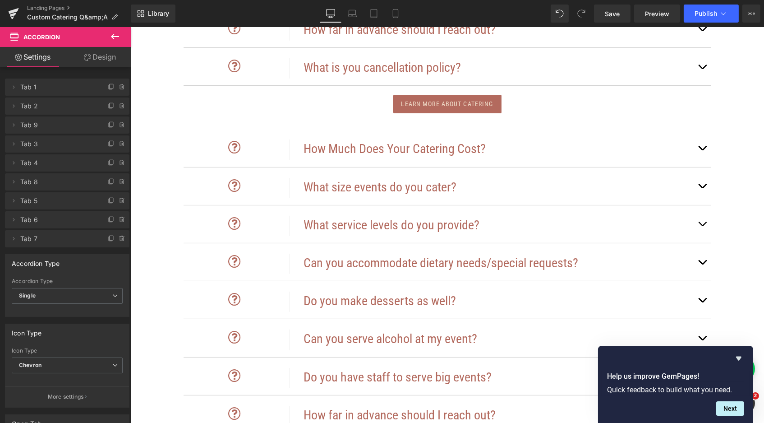
scroll to position [569, 0]
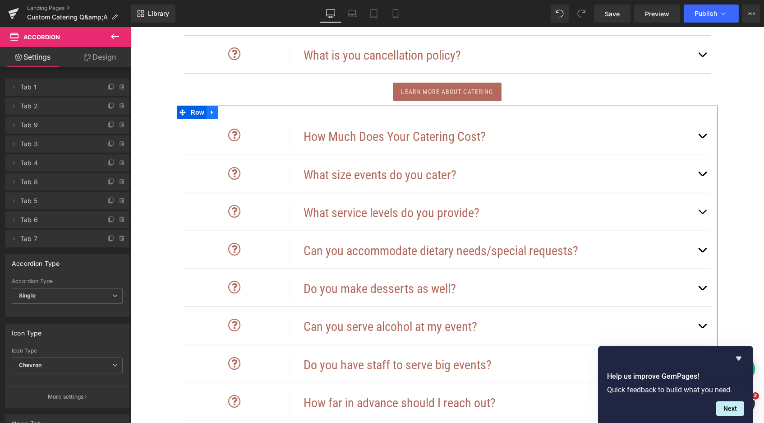
click at [212, 109] on icon at bounding box center [212, 112] width 6 height 7
click at [232, 109] on icon at bounding box center [235, 112] width 6 height 6
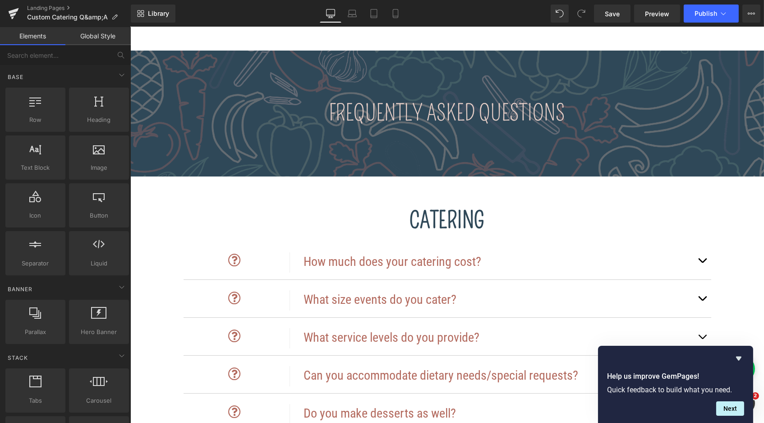
scroll to position [0, 0]
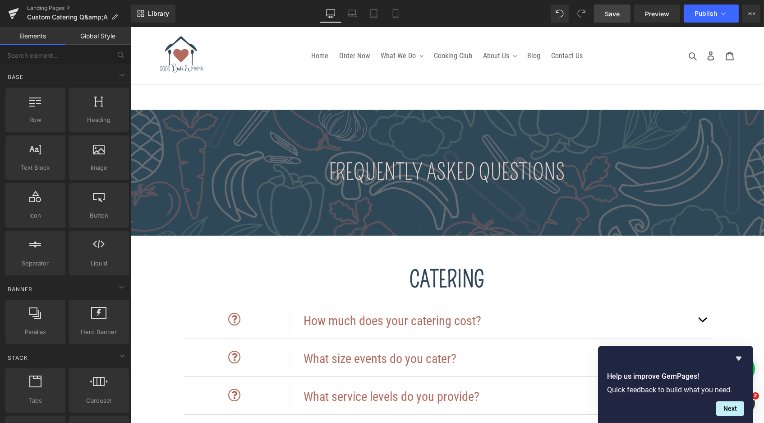
click at [609, 16] on span "Save" at bounding box center [612, 13] width 15 height 9
click at [613, 12] on span "Save" at bounding box center [612, 13] width 15 height 9
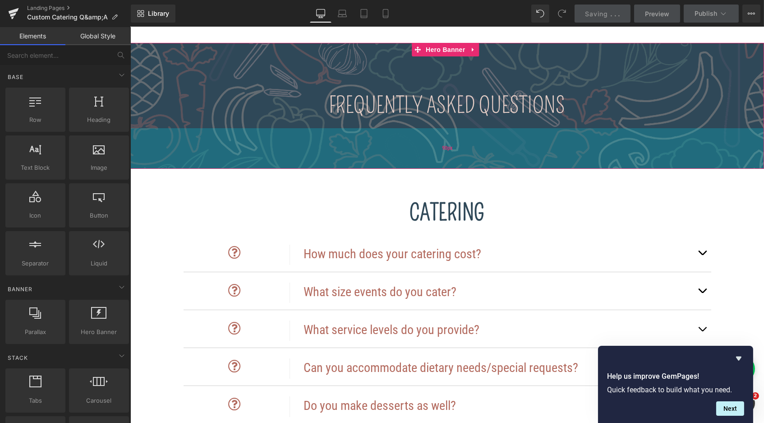
scroll to position [249, 0]
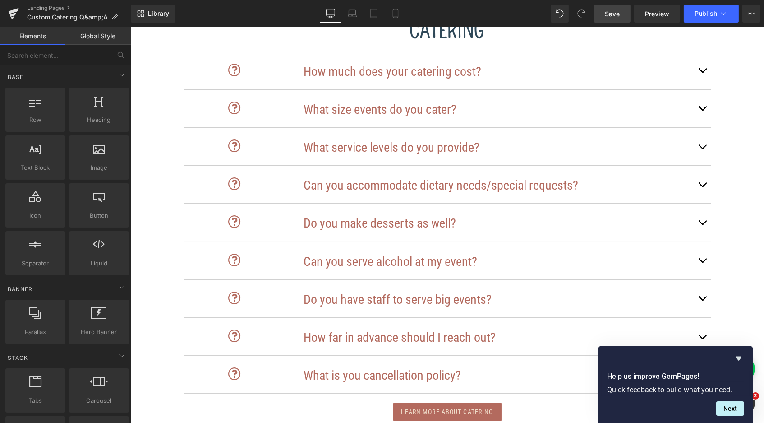
click at [623, 11] on link "Save" at bounding box center [612, 14] width 37 height 18
